Goal: Task Accomplishment & Management: Manage account settings

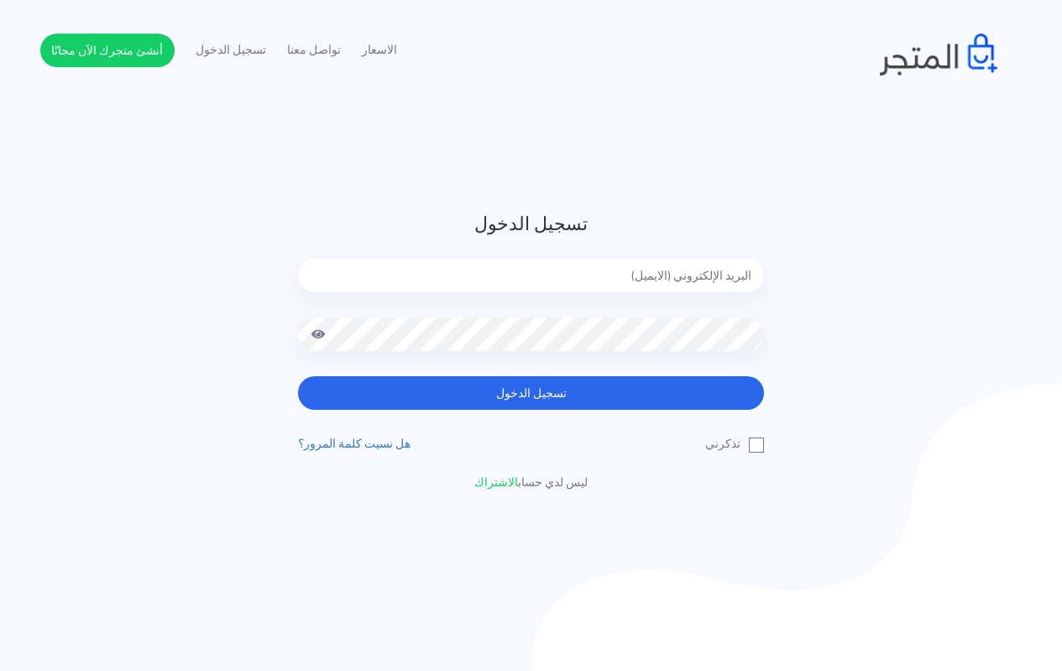
click at [564, 273] on input "email" at bounding box center [531, 276] width 466 height 34
type input "[EMAIL_ADDRESS][DOMAIN_NAME]"
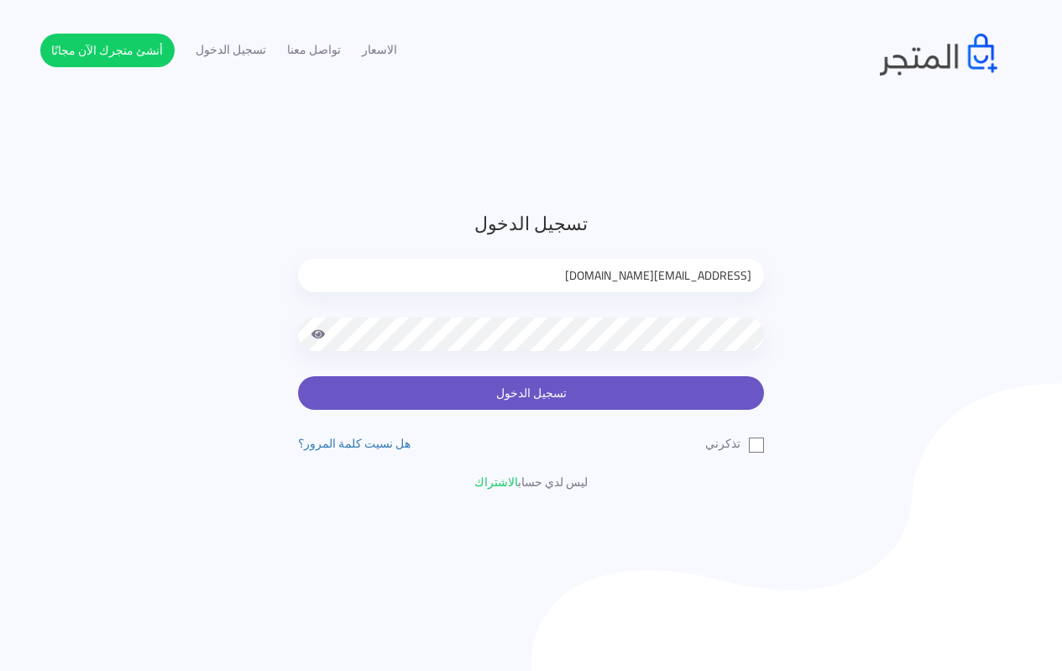
click at [500, 397] on button "تسجيل الدخول" at bounding box center [531, 393] width 466 height 34
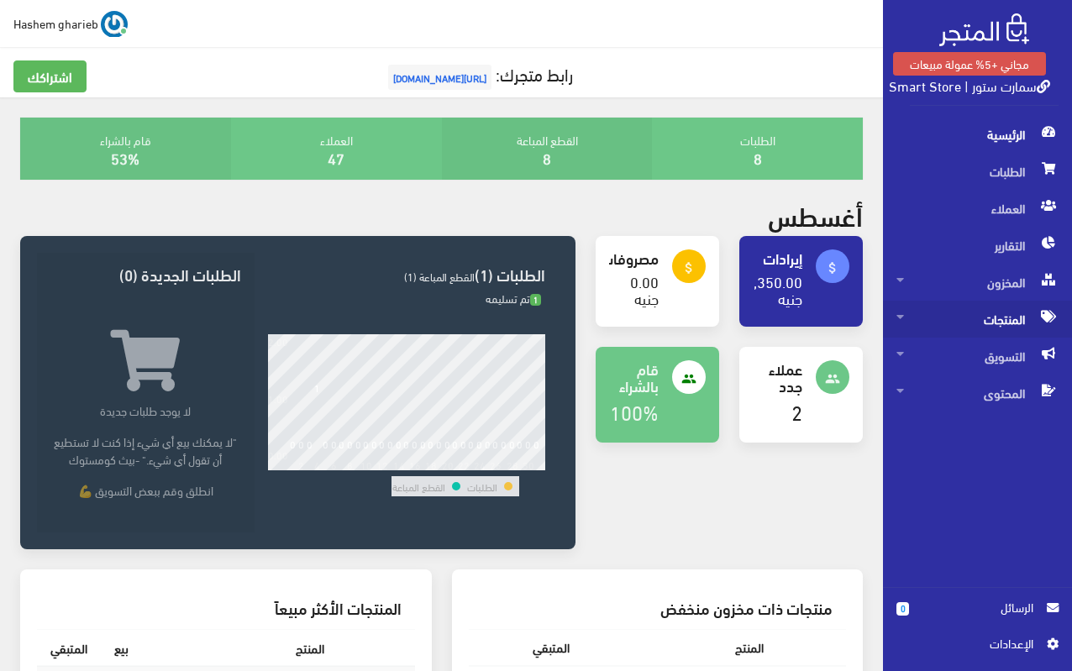
click at [1001, 316] on span "المنتجات" at bounding box center [977, 319] width 162 height 37
